Goal: Task Accomplishment & Management: Manage account settings

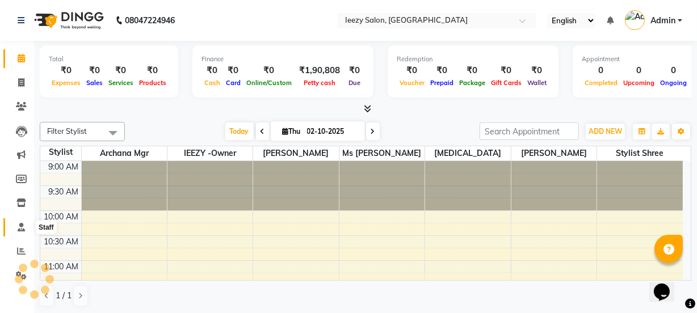
click at [20, 227] on icon at bounding box center [21, 227] width 7 height 9
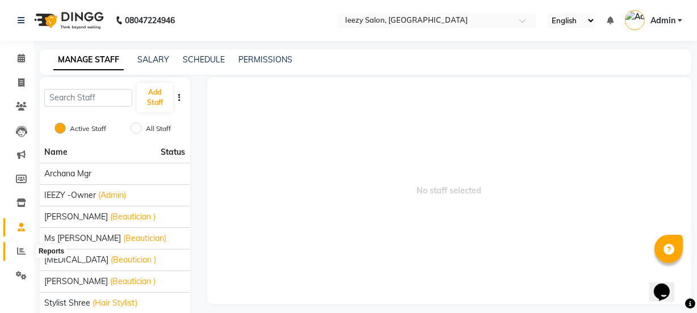
click at [22, 256] on span at bounding box center [21, 251] width 20 height 13
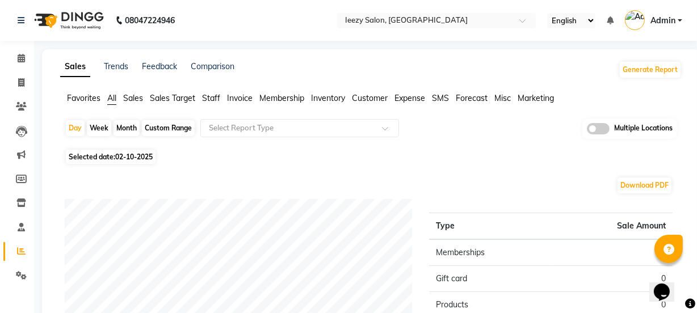
click at [165, 134] on div "Custom Range" at bounding box center [168, 128] width 53 height 16
select select "10"
select select "2025"
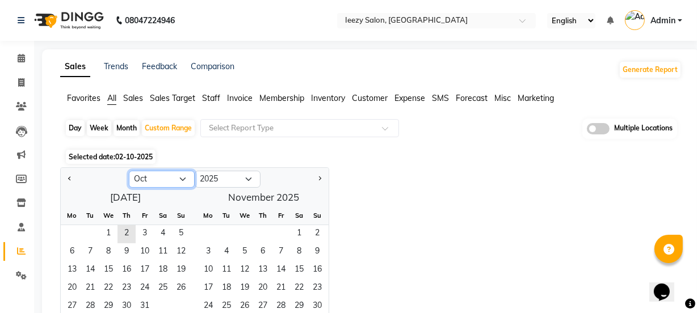
click at [166, 183] on select "Jan Feb Mar Apr May Jun [DATE] Aug Sep Oct Nov Dec" at bounding box center [162, 179] width 66 height 17
click at [322, 127] on input "text" at bounding box center [287, 128] width 163 height 11
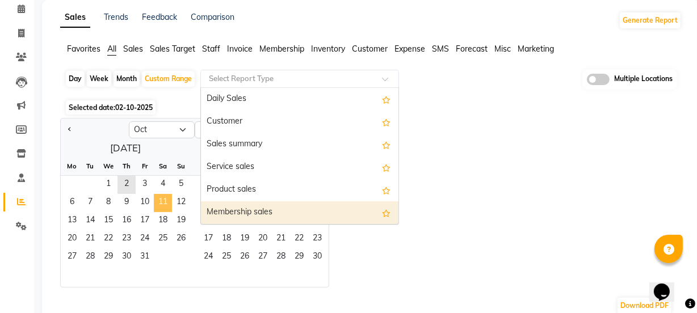
scroll to position [51, 0]
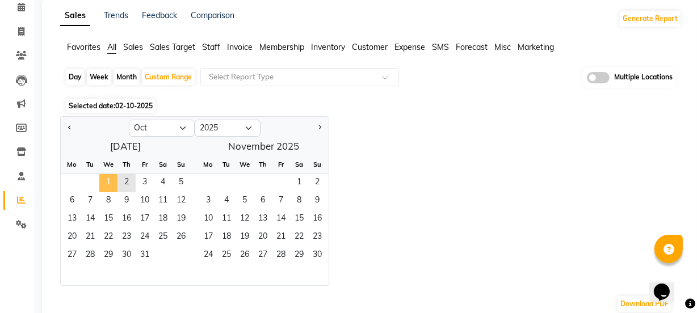
click at [112, 181] on span "1" at bounding box center [108, 183] width 18 height 18
click at [175, 130] on select "Jan Feb Mar Apr May Jun [DATE] Aug Sep Oct Nov Dec" at bounding box center [162, 128] width 66 height 17
select select "1"
click at [129, 120] on select "Jan Feb Mar Apr May Jun [DATE] Aug Sep Oct Nov Dec" at bounding box center [162, 128] width 66 height 17
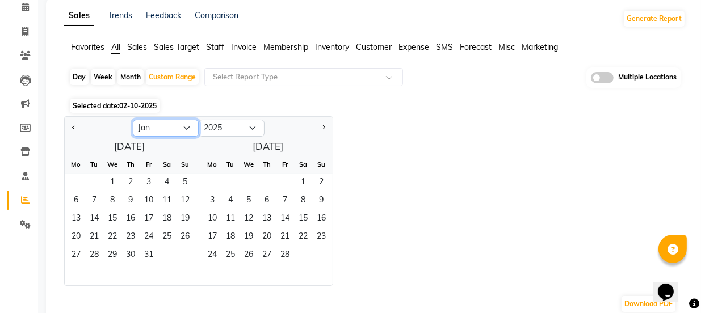
scroll to position [0, 0]
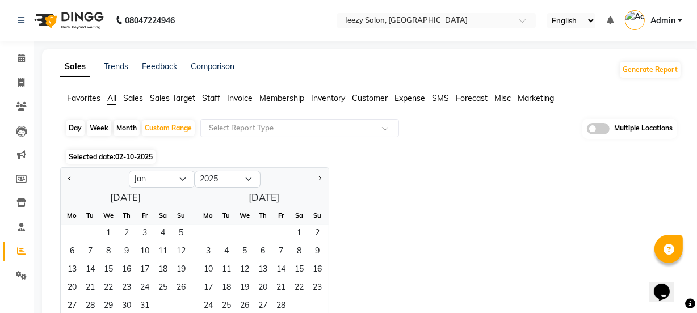
click at [667, 18] on span "Admin" at bounding box center [662, 21] width 25 height 12
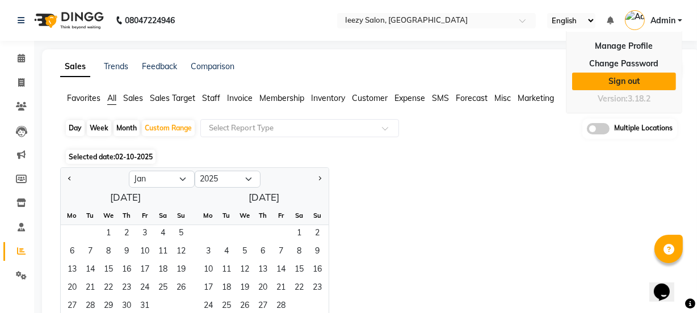
click at [623, 79] on link "Sign out" at bounding box center [624, 82] width 104 height 18
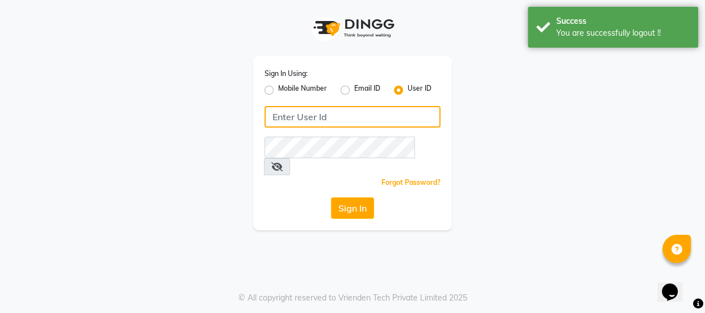
type input "9579232515"
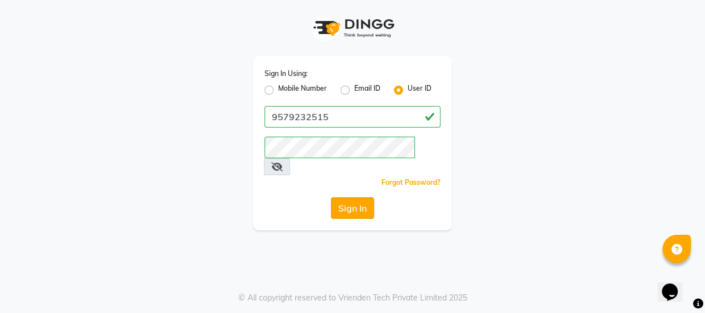
click at [355, 197] on button "Sign In" at bounding box center [352, 208] width 43 height 22
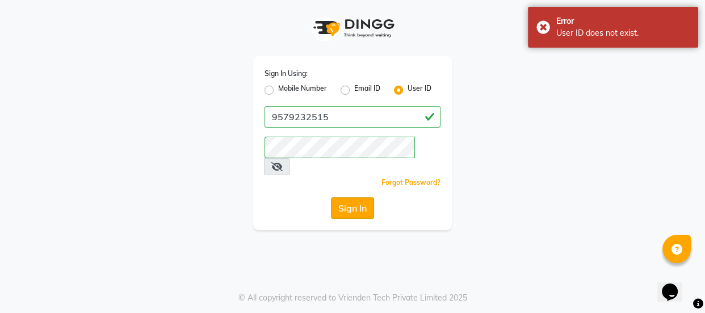
click at [350, 197] on button "Sign In" at bounding box center [352, 208] width 43 height 22
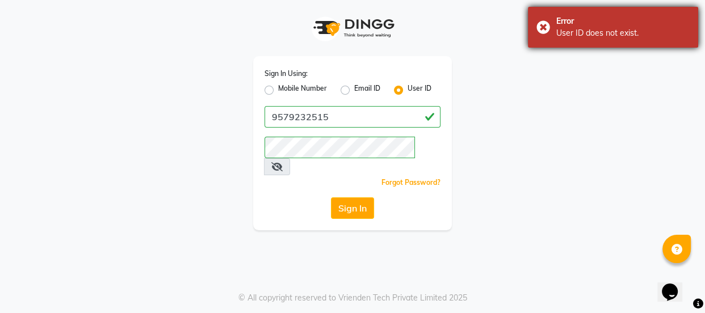
click at [539, 23] on div "Error User ID does not exist." at bounding box center [613, 27] width 170 height 41
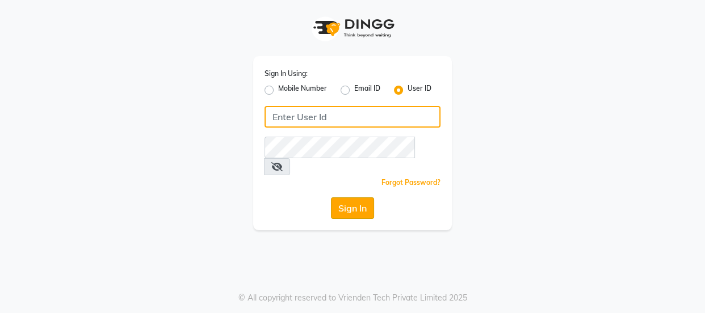
type input "9579232515"
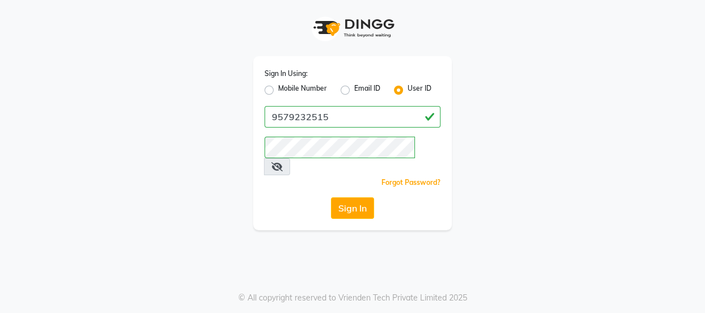
click at [334, 197] on button "Sign In" at bounding box center [352, 208] width 43 height 22
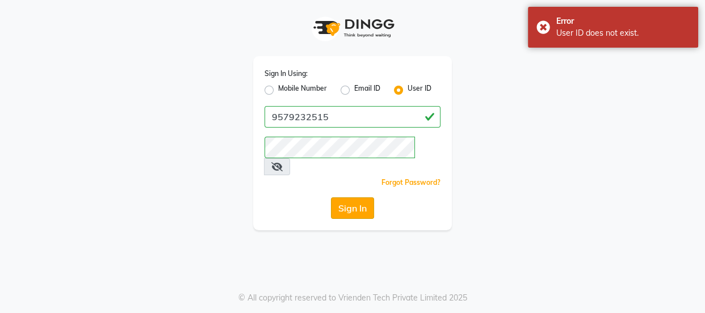
click at [343, 197] on button "Sign In" at bounding box center [352, 208] width 43 height 22
click at [343, 197] on div "Sign In" at bounding box center [352, 208] width 176 height 22
click at [278, 92] on label "Mobile Number" at bounding box center [302, 90] width 49 height 14
click at [278, 91] on input "Mobile Number" at bounding box center [281, 86] width 7 height 7
radio input "true"
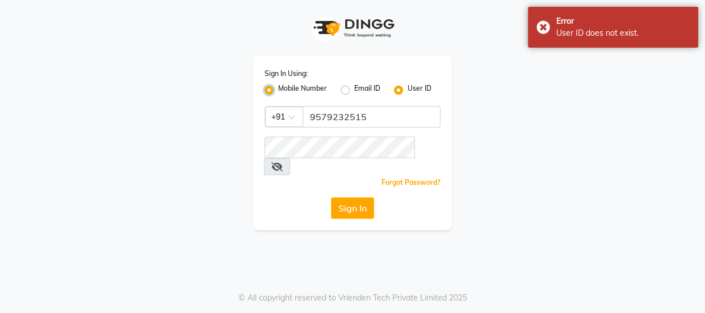
radio input "false"
click at [360, 197] on button "Sign In" at bounding box center [352, 208] width 43 height 22
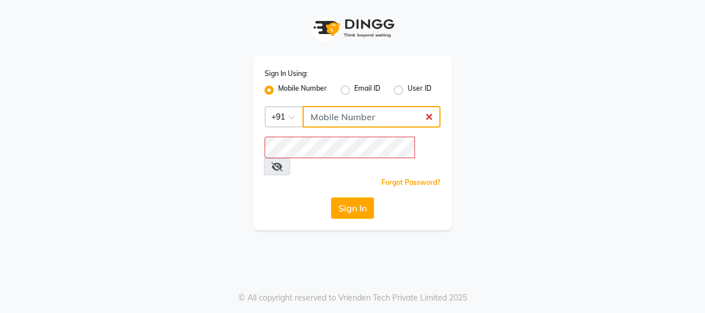
click at [387, 113] on input "Username" at bounding box center [371, 117] width 138 height 22
type input "9579232515"
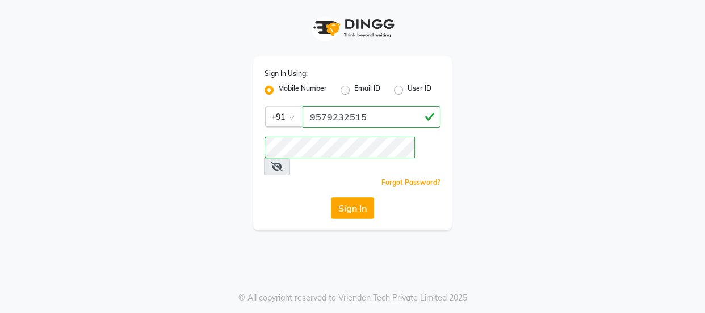
click at [340, 197] on button "Sign In" at bounding box center [352, 208] width 43 height 22
